Goal: Task Accomplishment & Management: Manage account settings

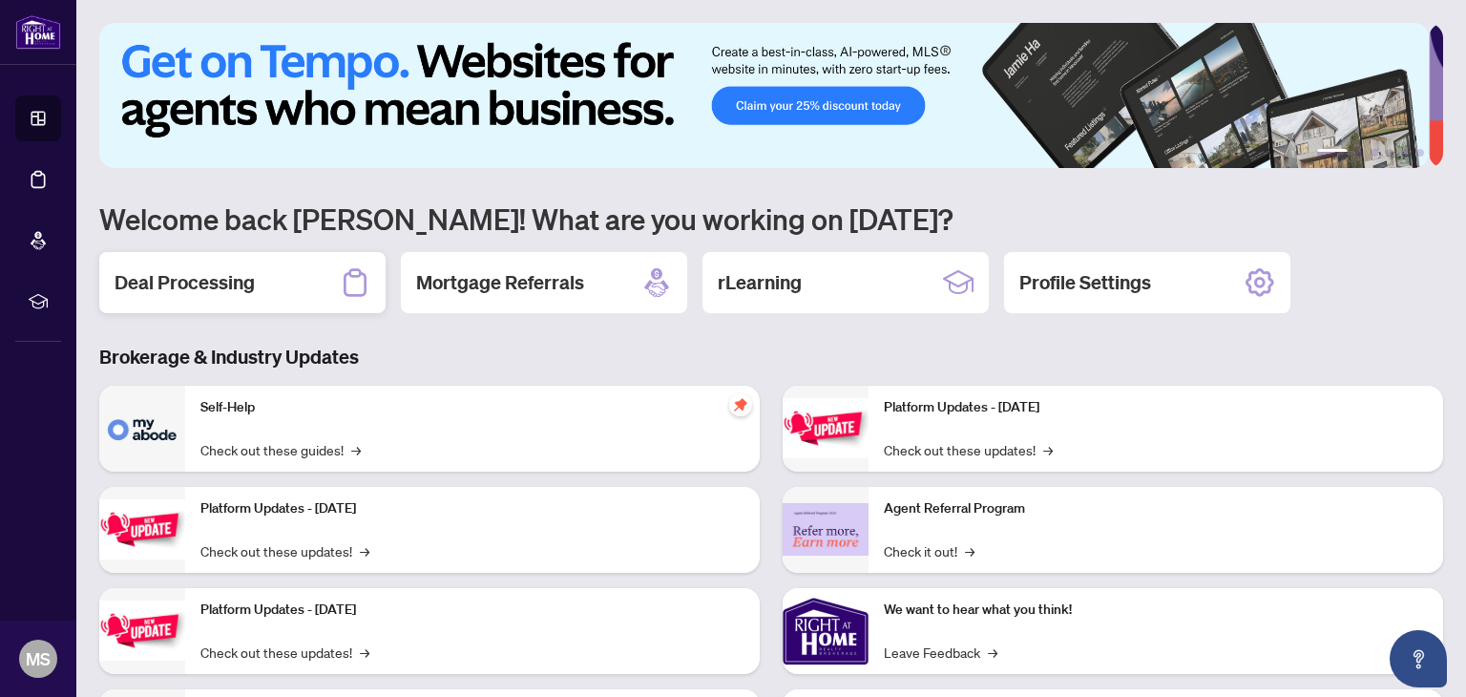
click at [216, 280] on h2 "Deal Processing" at bounding box center [185, 282] width 140 height 27
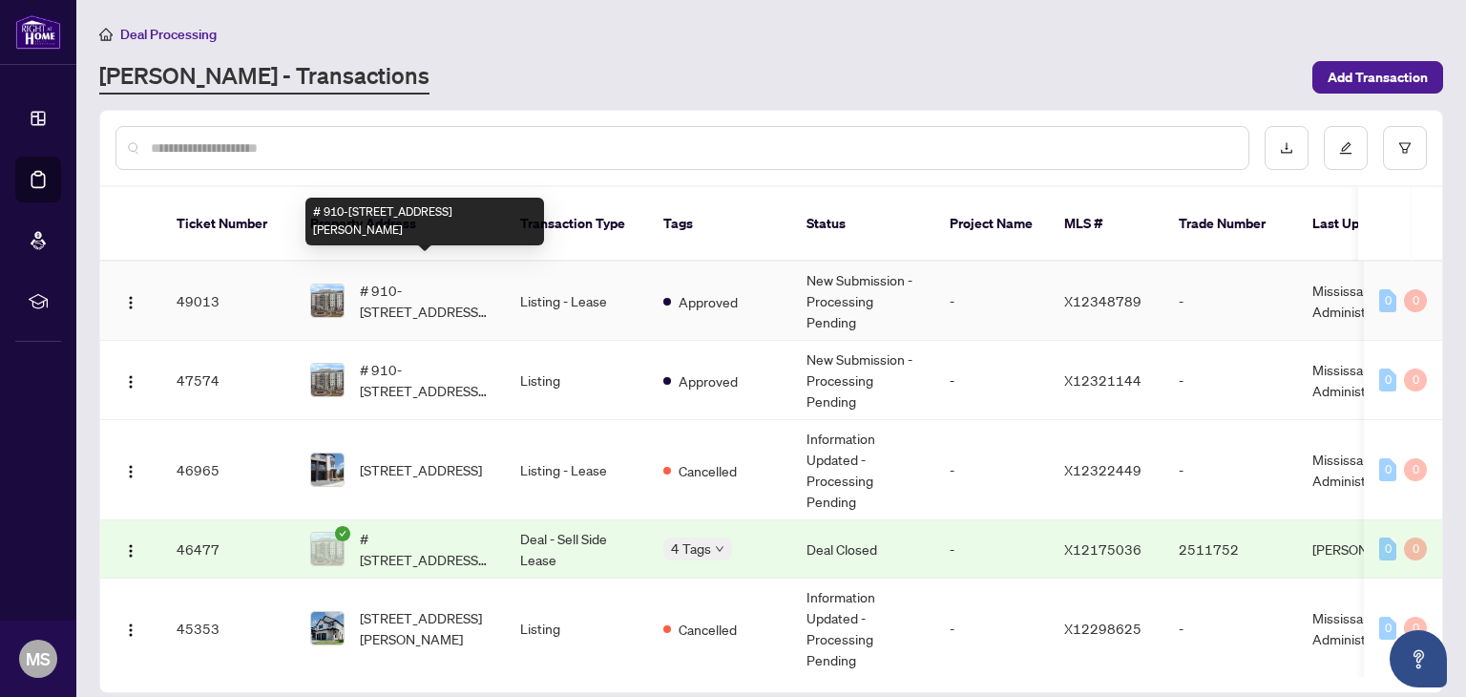
click at [405, 280] on span "# 910-[STREET_ADDRESS][PERSON_NAME]" at bounding box center [425, 301] width 130 height 42
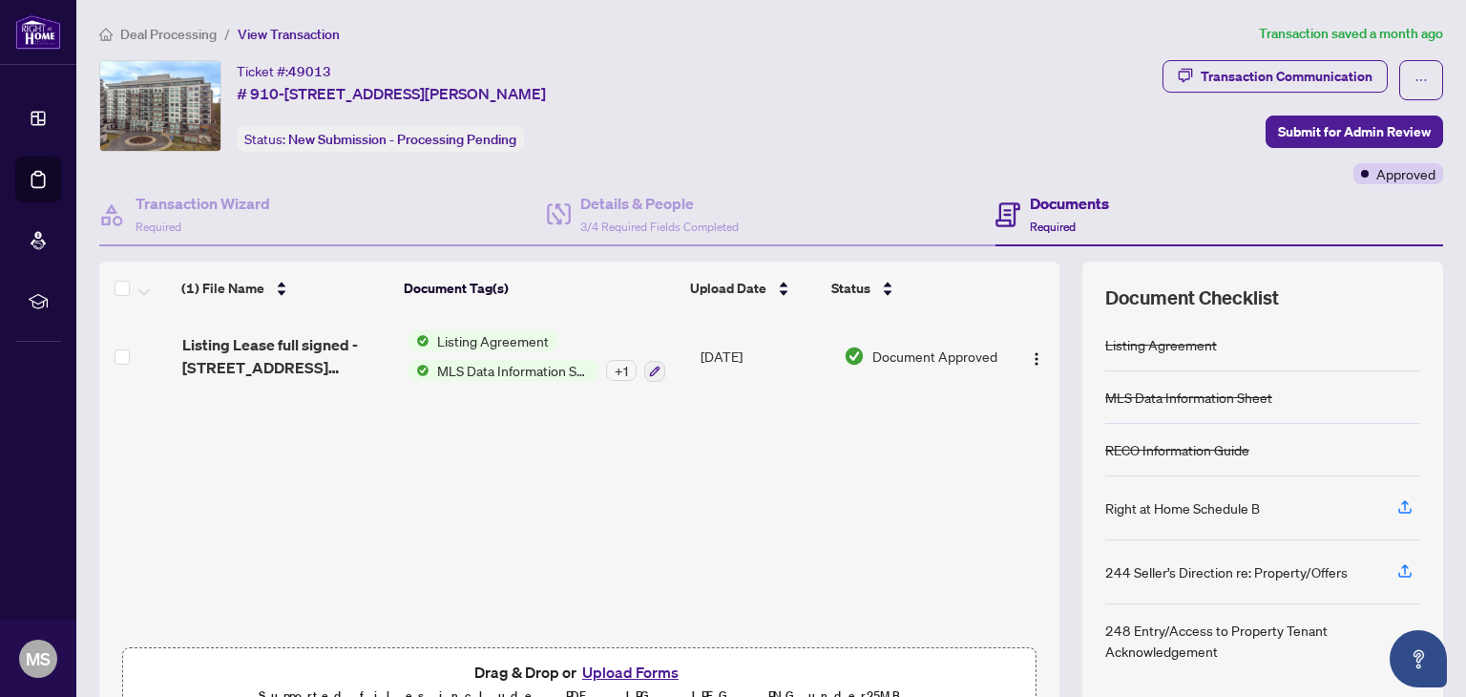
scroll to position [100, 0]
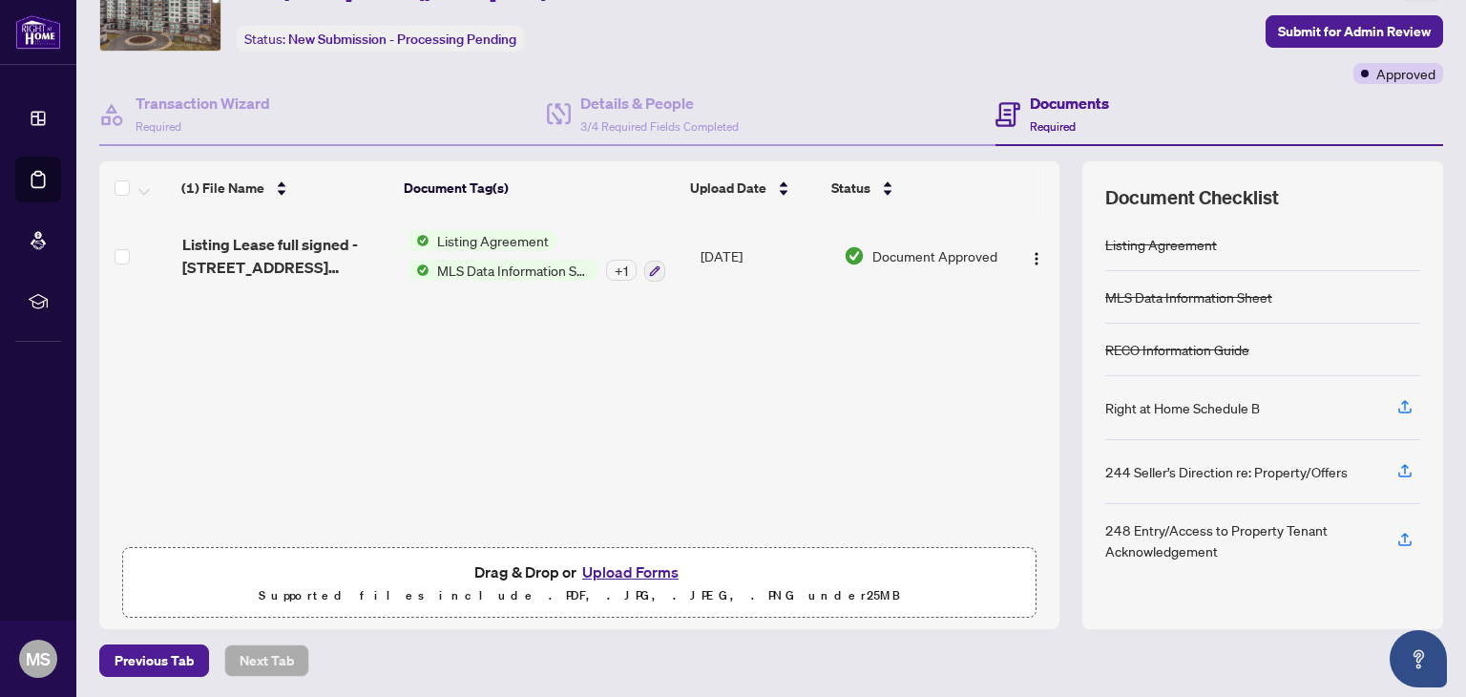
click at [639, 566] on button "Upload Forms" at bounding box center [631, 571] width 108 height 25
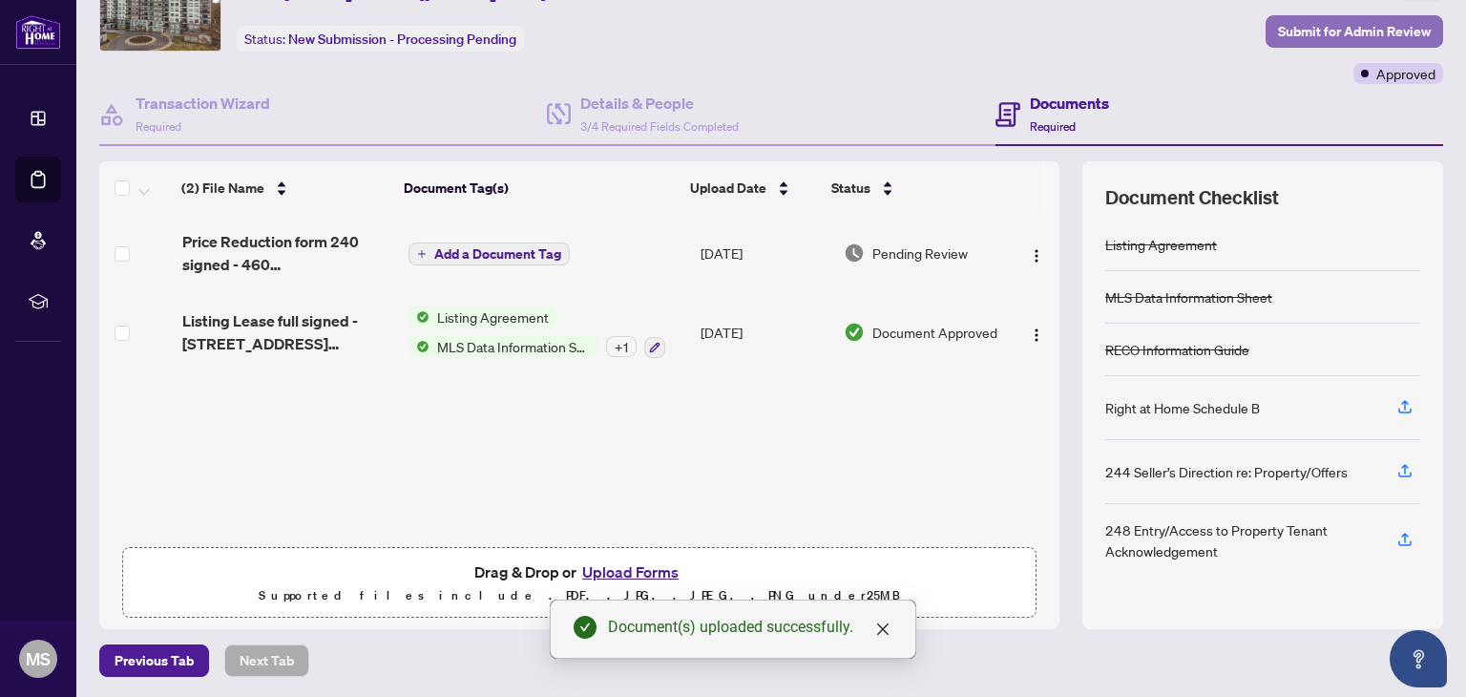
click at [1353, 22] on span "Submit for Admin Review" at bounding box center [1354, 31] width 153 height 31
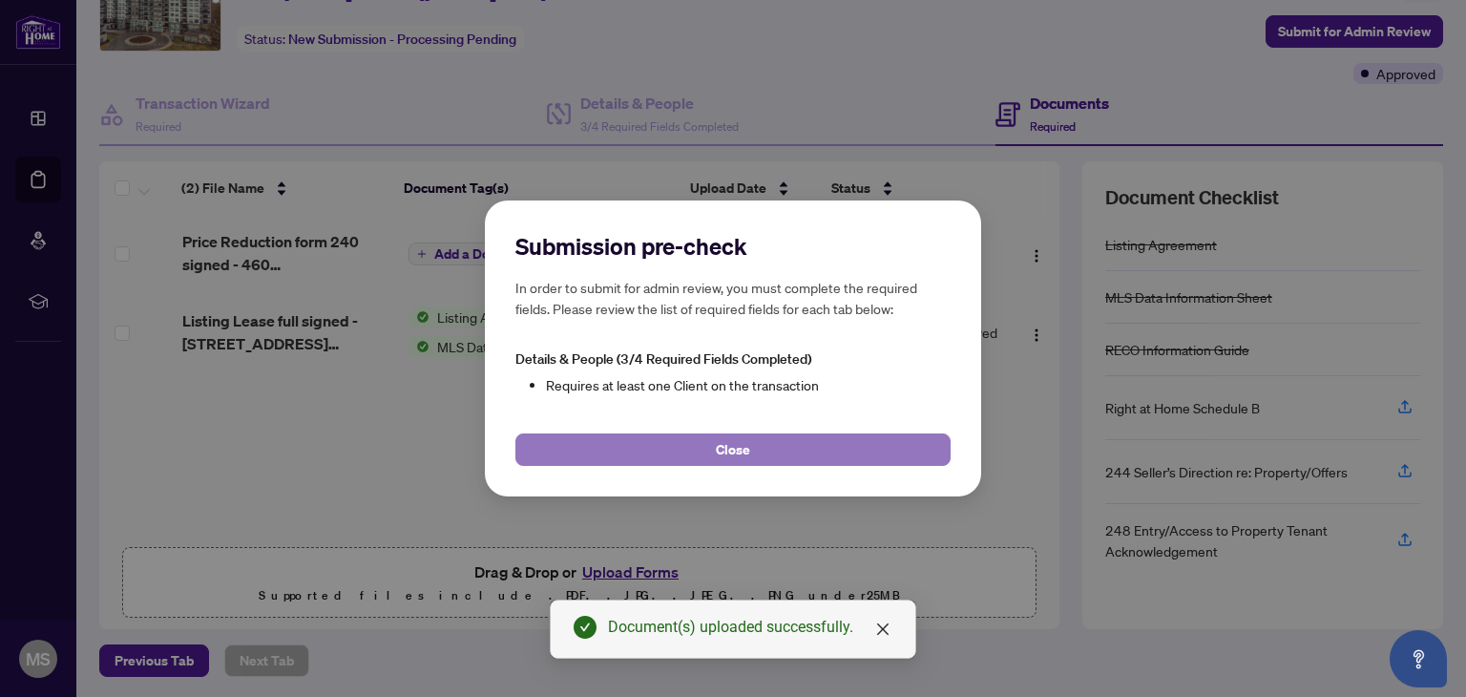
click at [763, 450] on button "Close" at bounding box center [733, 449] width 435 height 32
